Goal: Check status: Check status

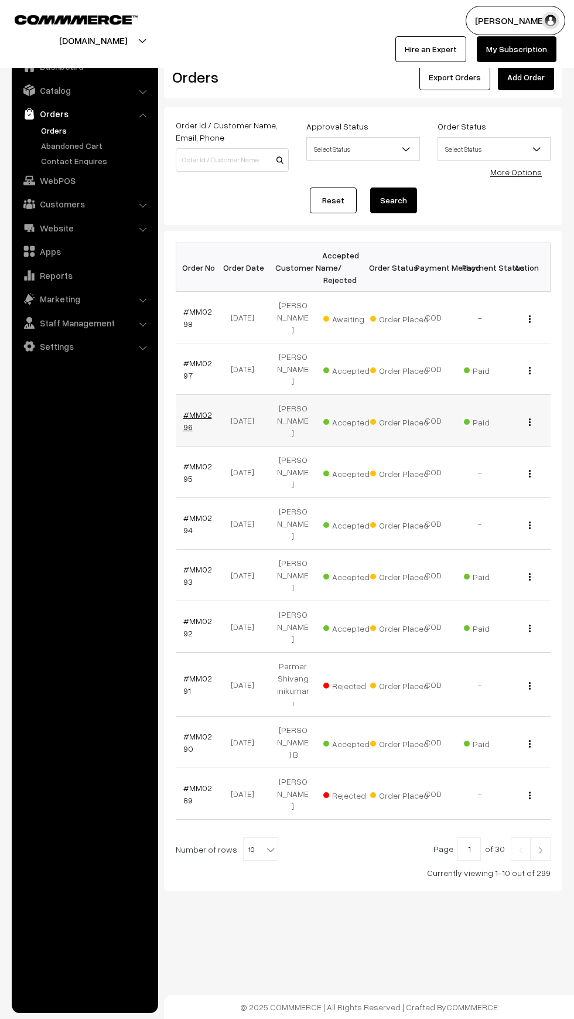
click at [197, 410] on link "#MM0296" at bounding box center [197, 421] width 29 height 22
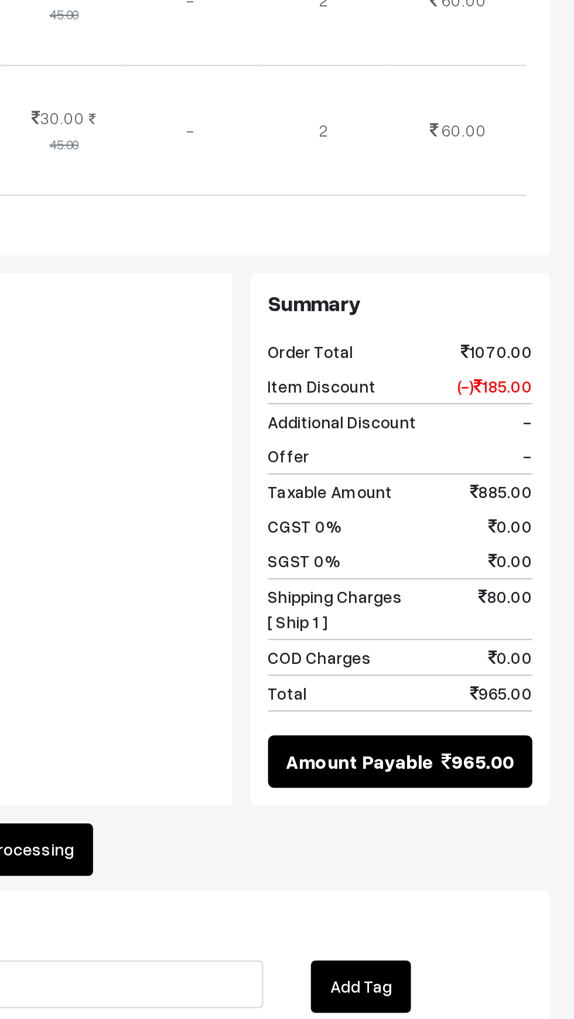
scroll to position [209, 0]
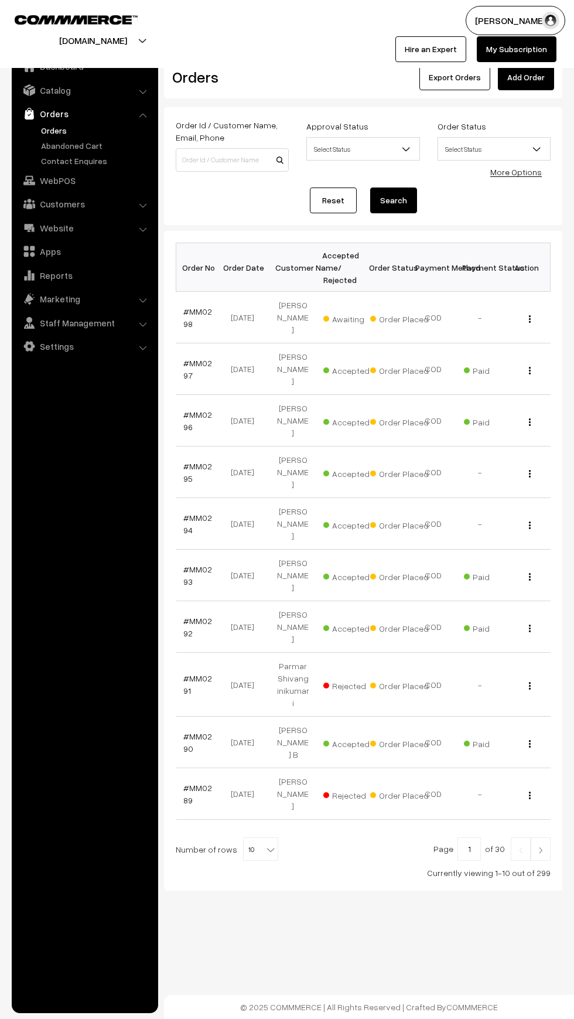
click at [541, 847] on img at bounding box center [540, 850] width 11 height 7
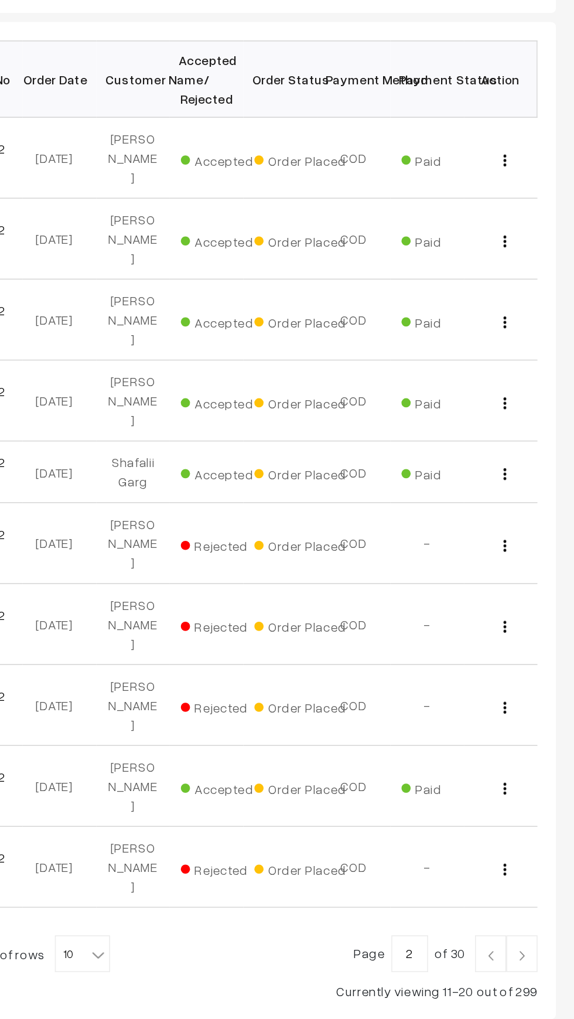
click at [550, 813] on link at bounding box center [541, 824] width 20 height 23
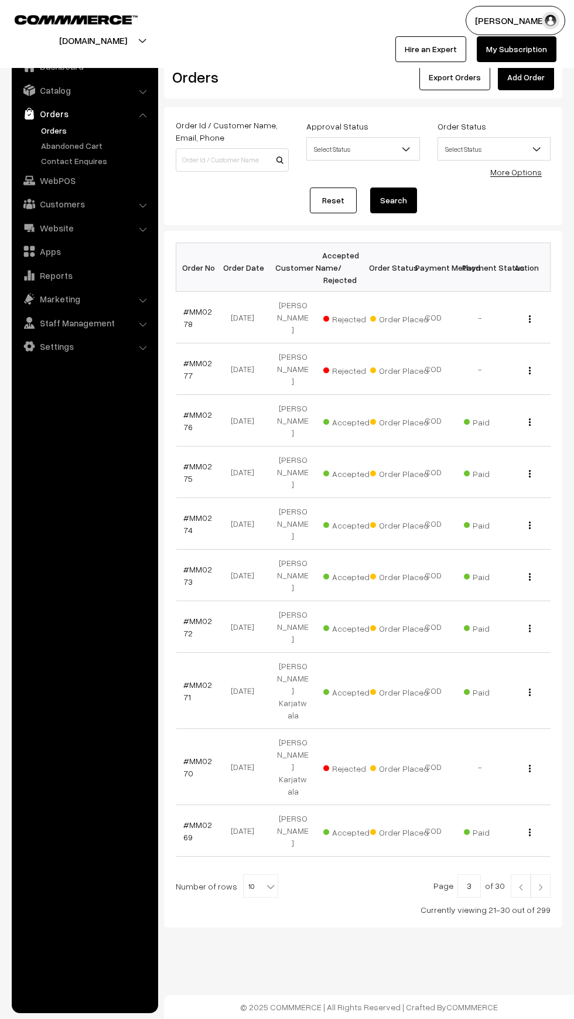
click at [550, 874] on link at bounding box center [541, 885] width 20 height 23
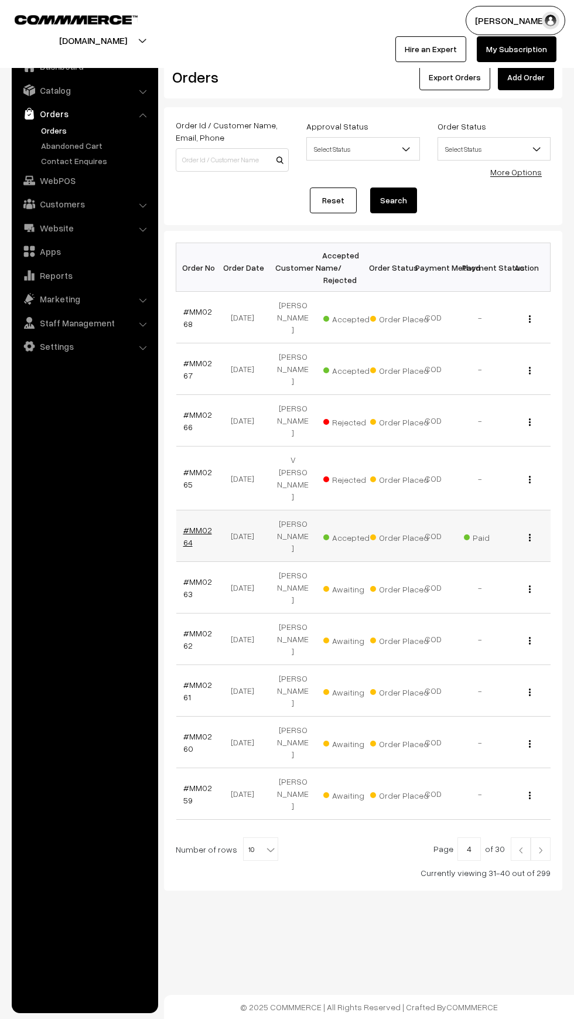
click at [202, 525] on link "#MM0264" at bounding box center [197, 536] width 29 height 22
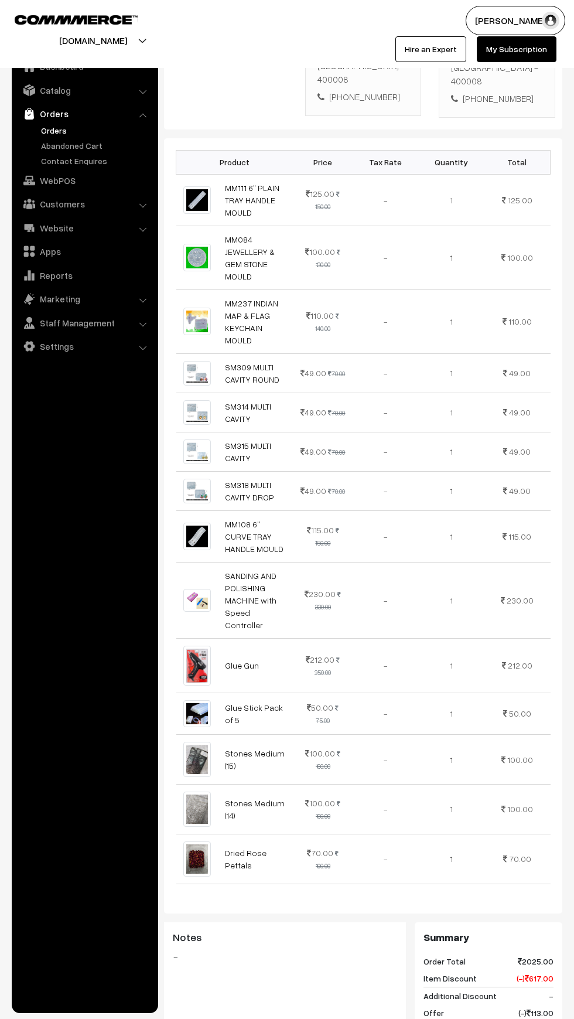
scroll to position [297, 0]
click at [412, 844] on td "-" at bounding box center [386, 860] width 66 height 50
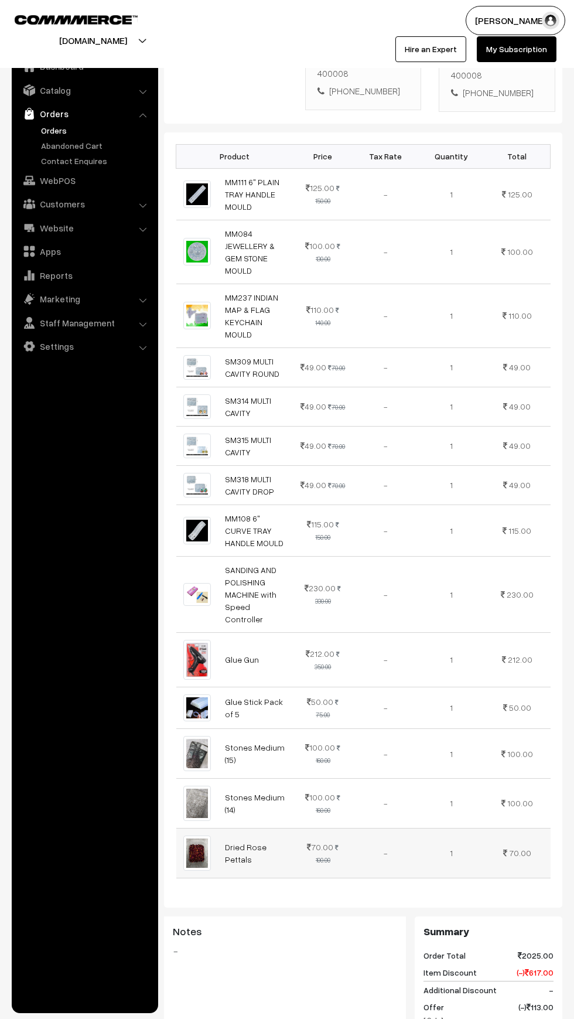
scroll to position [295, 0]
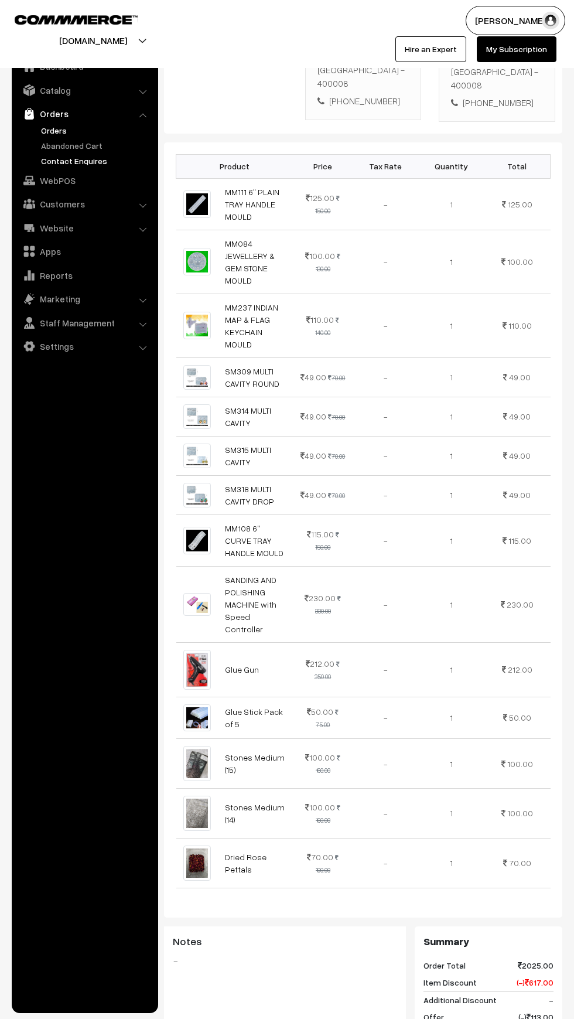
click at [67, 155] on link "Contact Enquires" at bounding box center [96, 161] width 116 height 12
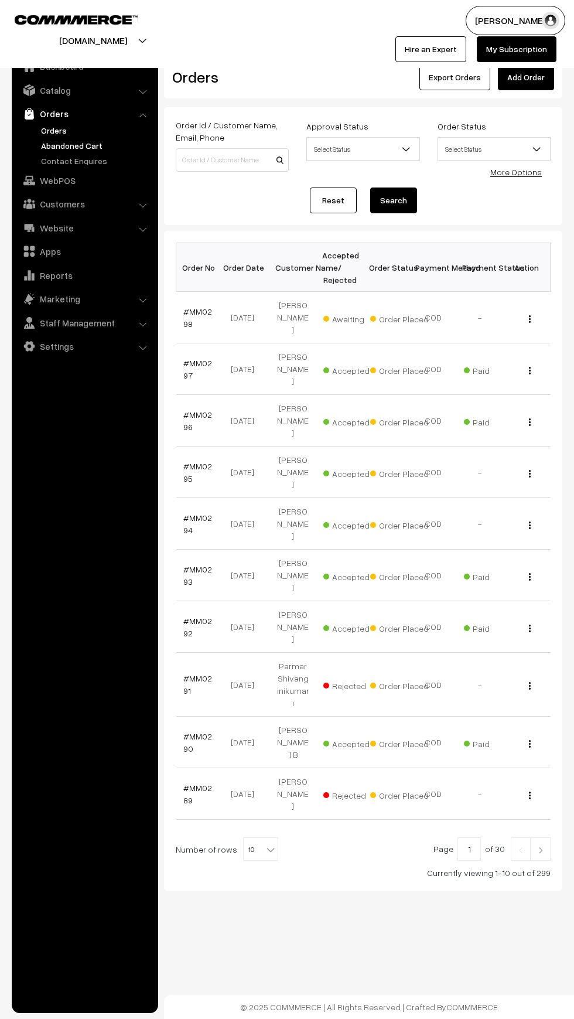
click at [57, 145] on link "Abandoned Cart" at bounding box center [96, 145] width 116 height 12
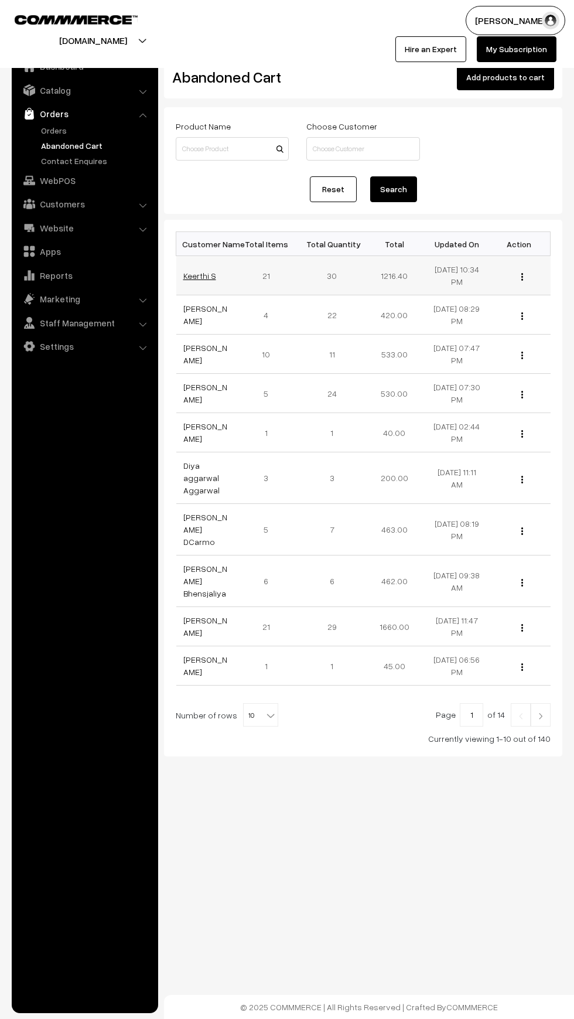
click at [192, 278] on link "Keerthi S" at bounding box center [199, 276] width 33 height 10
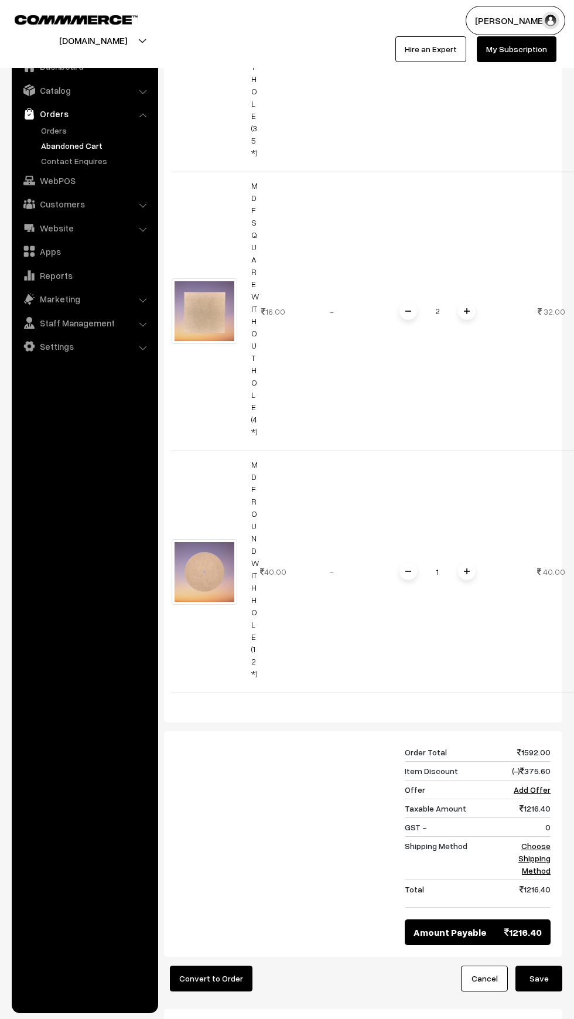
scroll to position [5317, 0]
